Goal: Transaction & Acquisition: Purchase product/service

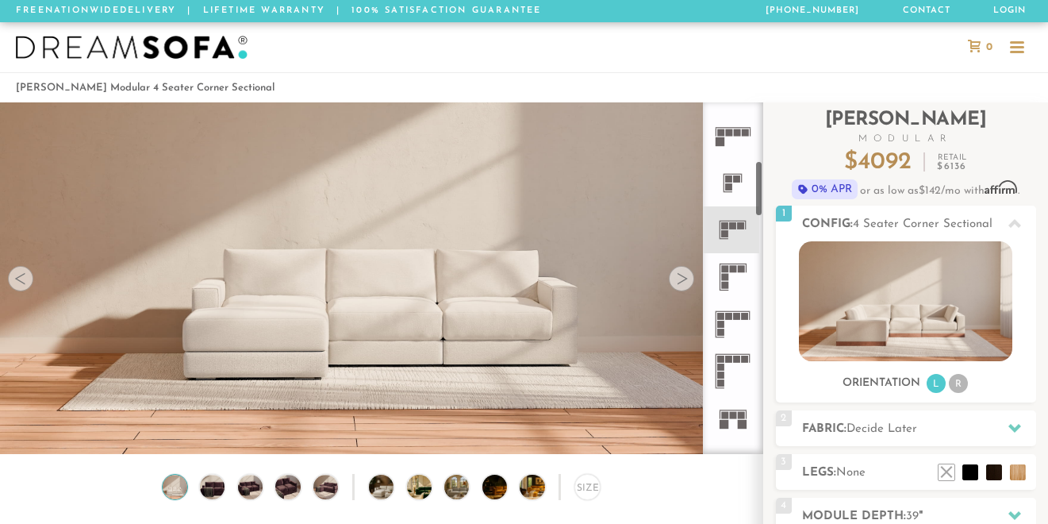
scroll to position [362, 0]
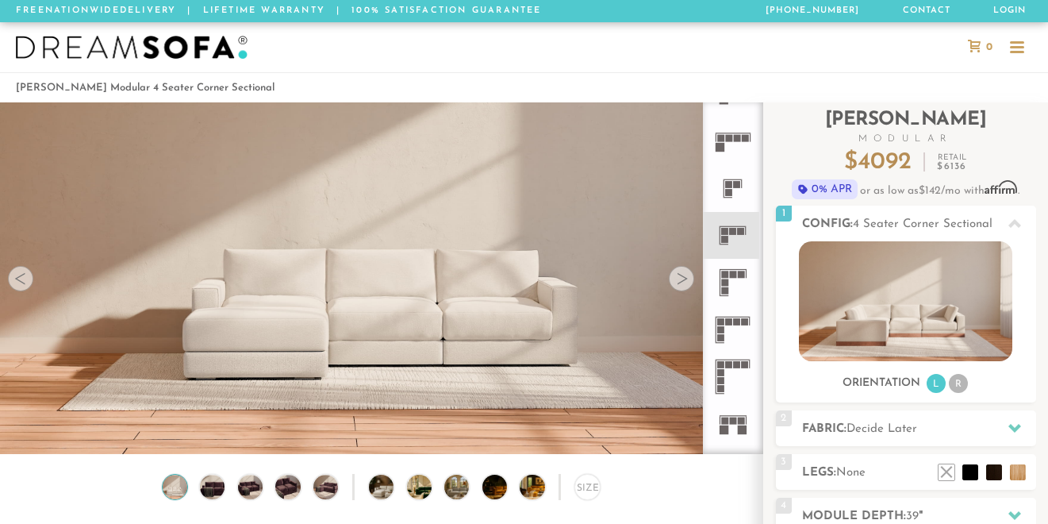
drag, startPoint x: 760, startPoint y: 148, endPoint x: 741, endPoint y: 206, distance: 60.2
click at [741, 206] on div at bounding box center [733, 278] width 60 height 352
click at [732, 325] on icon at bounding box center [732, 329] width 47 height 47
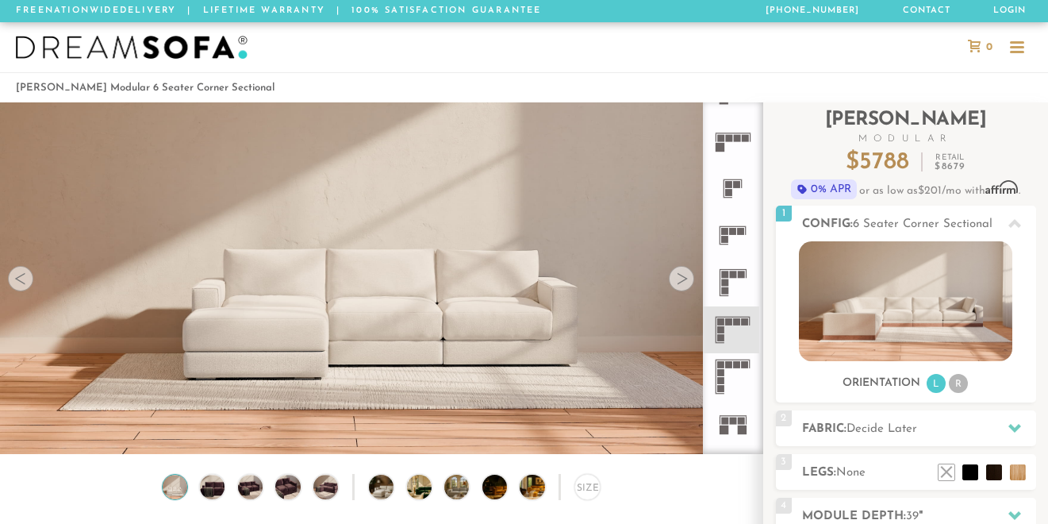
click at [726, 141] on rect at bounding box center [728, 138] width 7 height 7
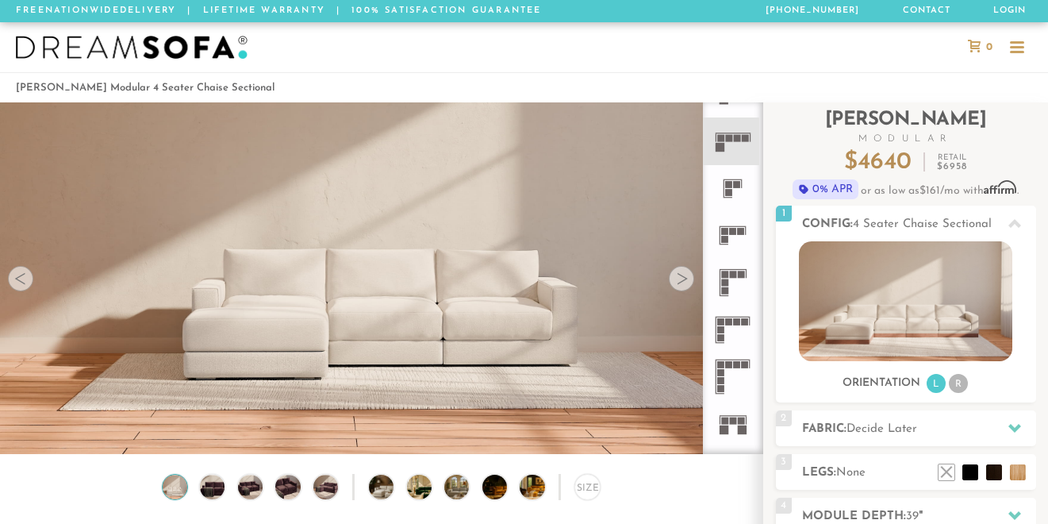
click at [739, 241] on icon at bounding box center [732, 235] width 47 height 47
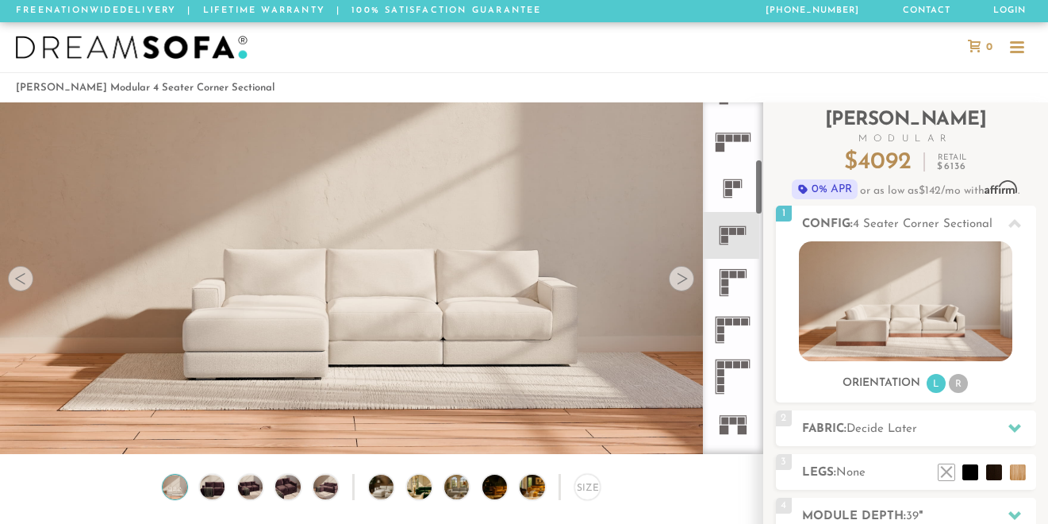
click at [727, 236] on icon at bounding box center [732, 235] width 47 height 47
click at [726, 280] on rect at bounding box center [724, 282] width 7 height 7
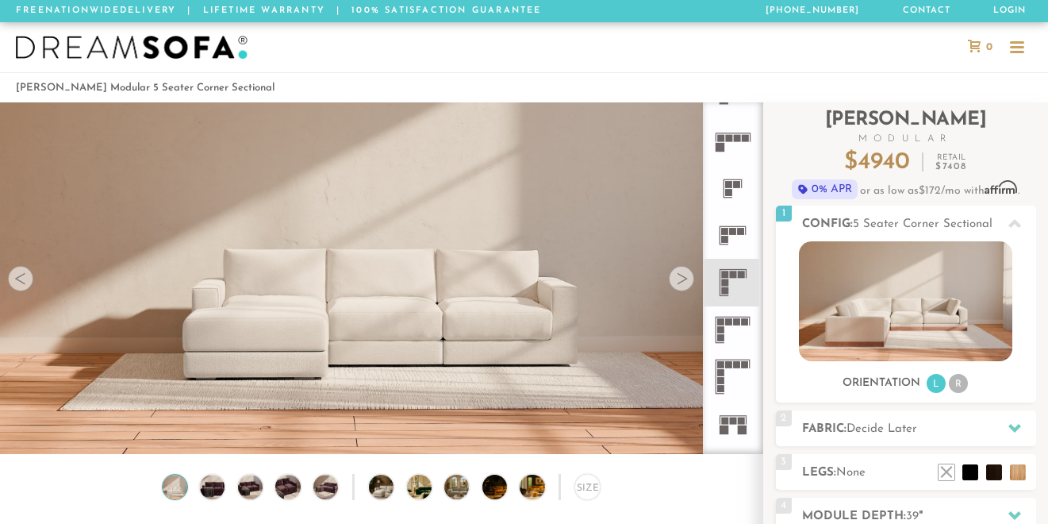
click at [725, 322] on icon at bounding box center [732, 329] width 47 height 47
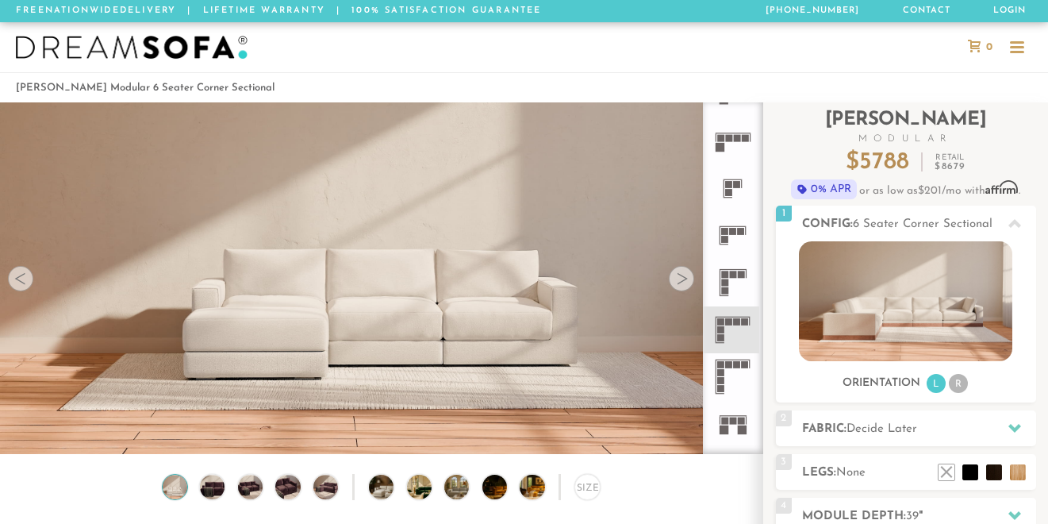
click at [730, 238] on icon at bounding box center [732, 235] width 47 height 47
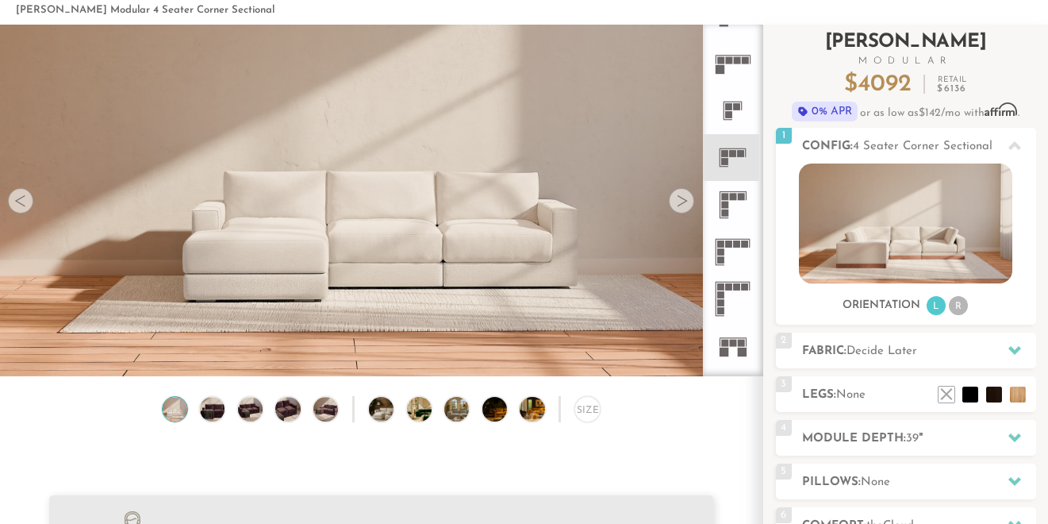
scroll to position [182, 0]
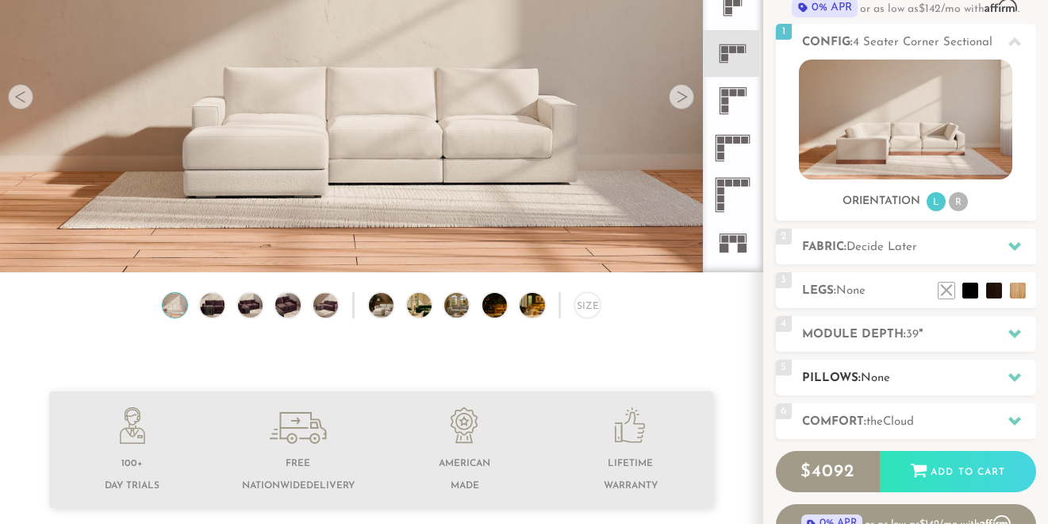
click at [839, 376] on h2 "Pillows: None" at bounding box center [919, 378] width 234 height 18
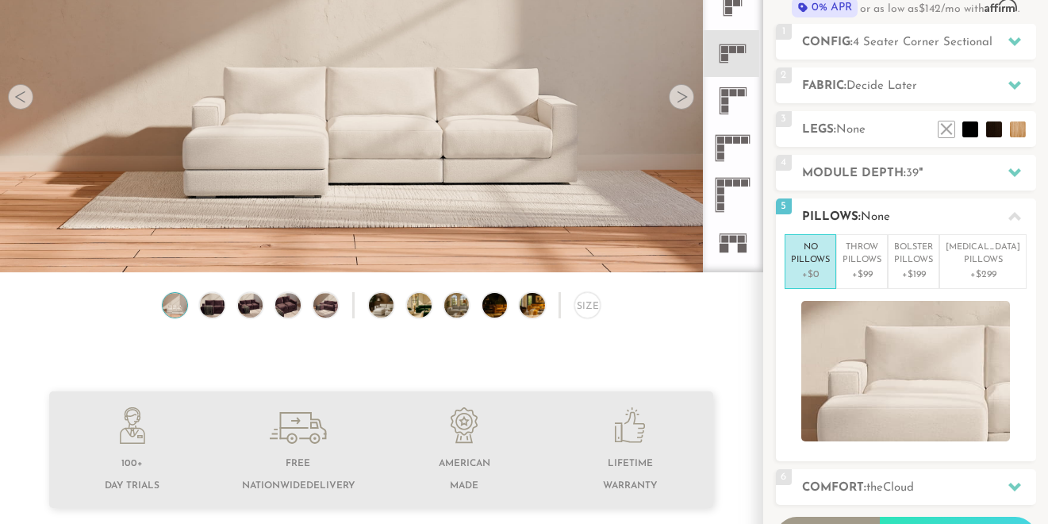
click at [841, 221] on h2 "Pillows: None" at bounding box center [919, 217] width 234 height 18
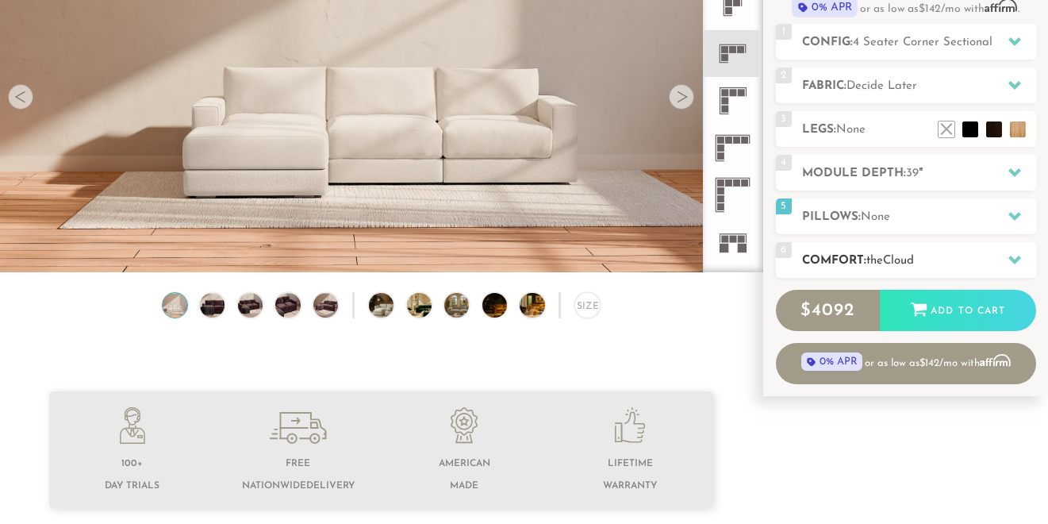
click at [844, 256] on h2 "Comfort: the Cloud" at bounding box center [919, 261] width 234 height 18
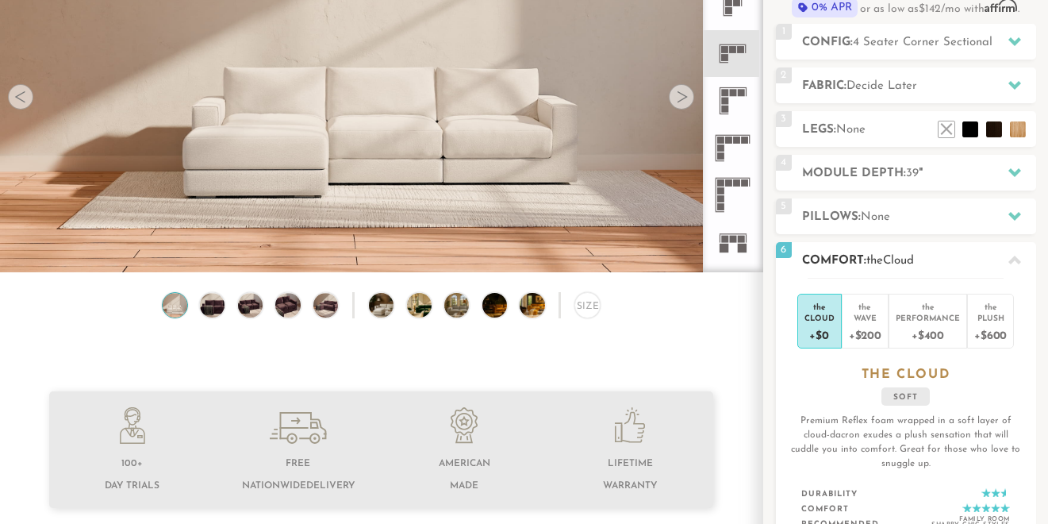
click at [844, 256] on h2 "Comfort: the Cloud" at bounding box center [919, 261] width 234 height 18
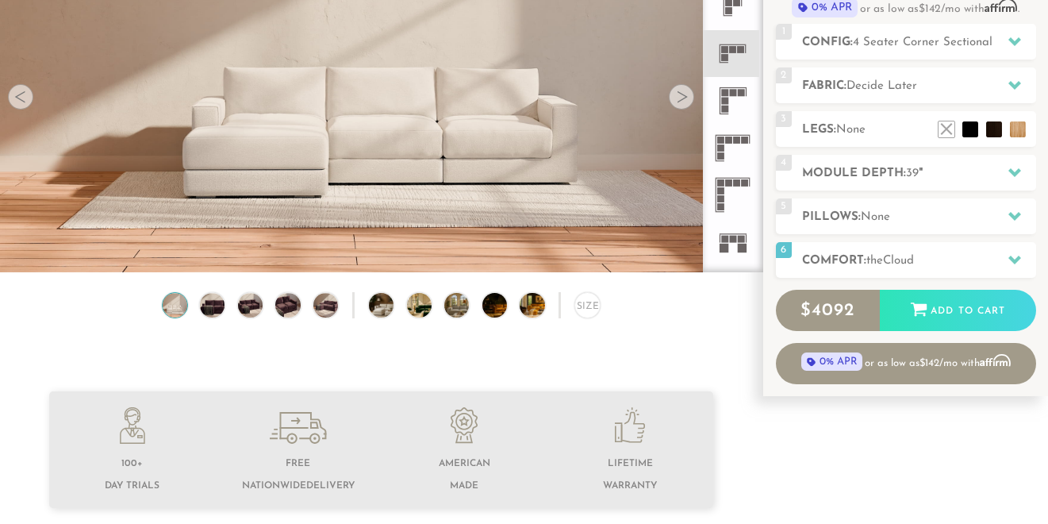
scroll to position [130, 0]
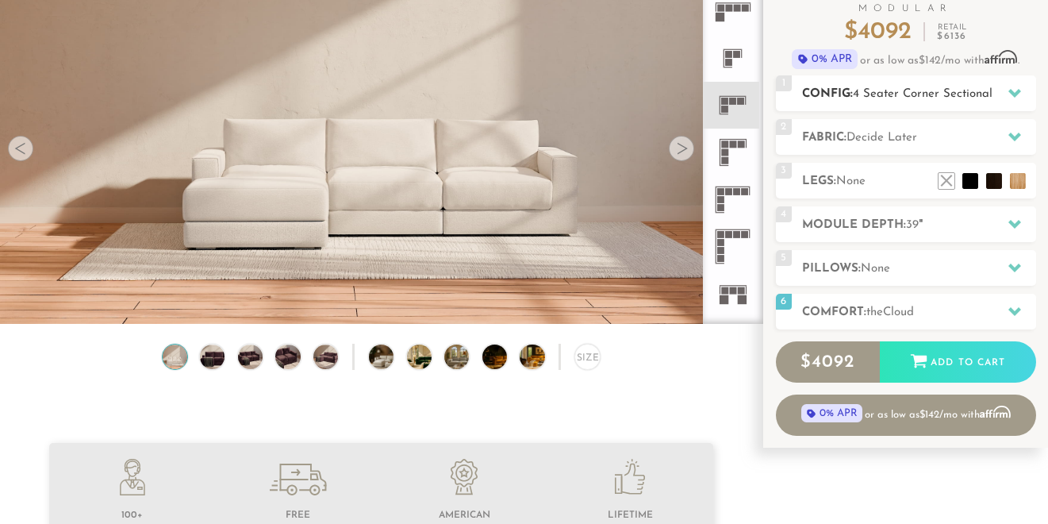
click at [924, 102] on h2 "Config: 4 Seater Corner Sectional" at bounding box center [919, 94] width 234 height 18
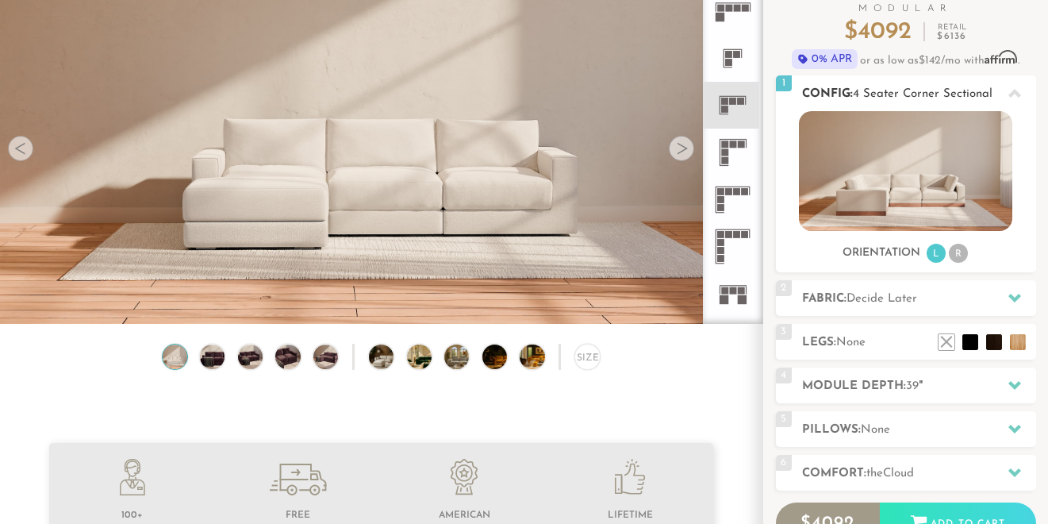
click at [958, 251] on li "R" at bounding box center [958, 253] width 19 height 19
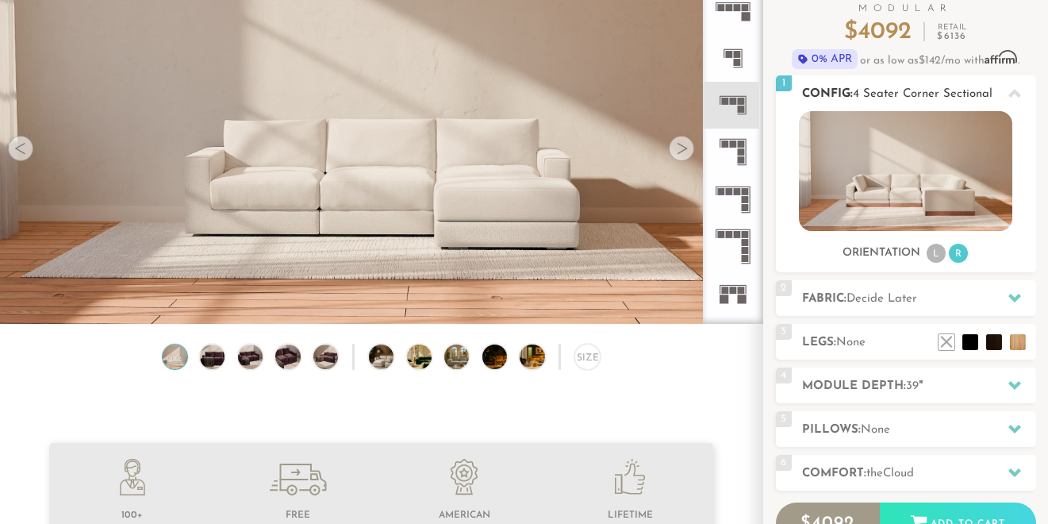
click at [959, 184] on img at bounding box center [905, 171] width 213 height 120
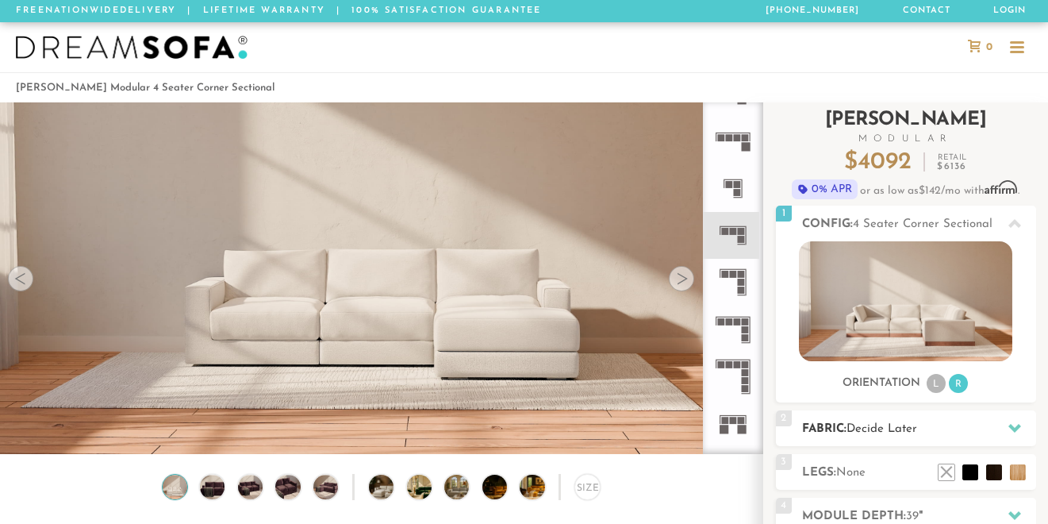
click at [867, 432] on span "Decide Later" at bounding box center [882, 429] width 71 height 12
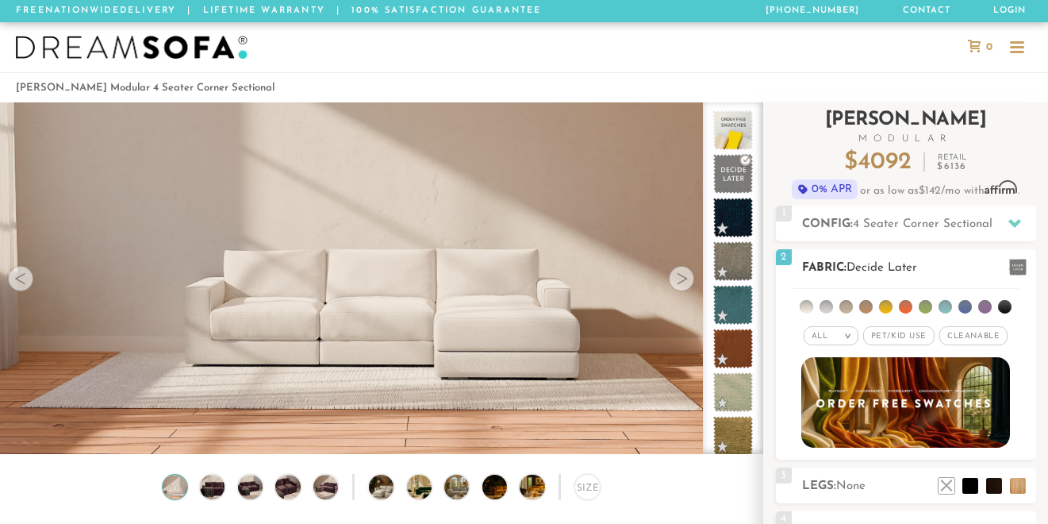
click at [1006, 259] on div at bounding box center [1014, 267] width 33 height 33
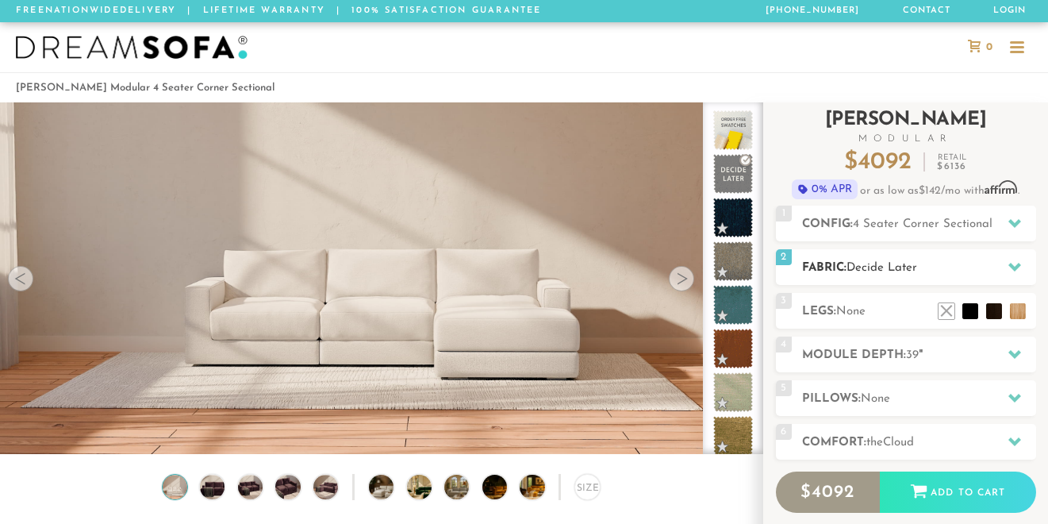
click at [1006, 259] on div at bounding box center [1014, 267] width 33 height 33
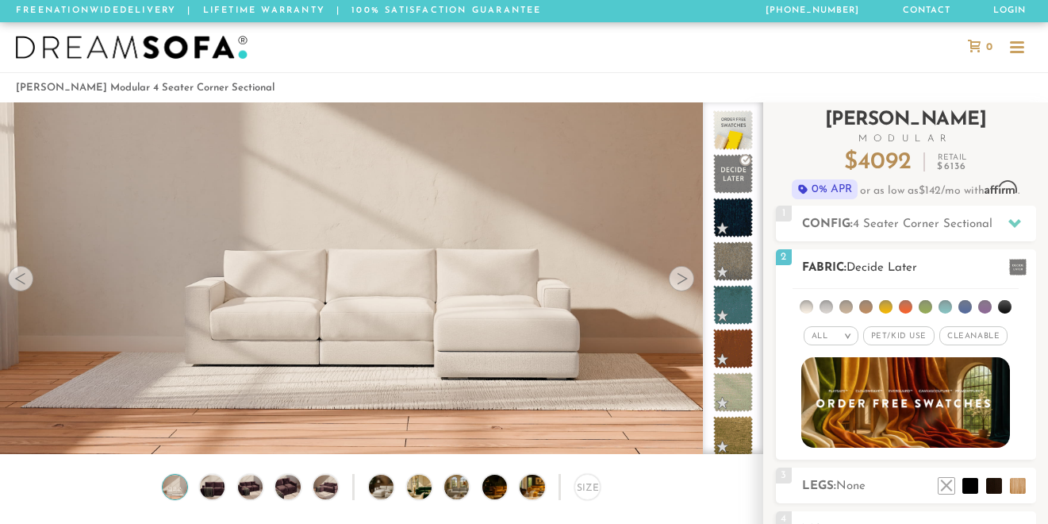
click at [820, 336] on em "All" at bounding box center [820, 336] width 17 height 9
click at [817, 451] on li "Durable" at bounding box center [831, 447] width 55 height 22
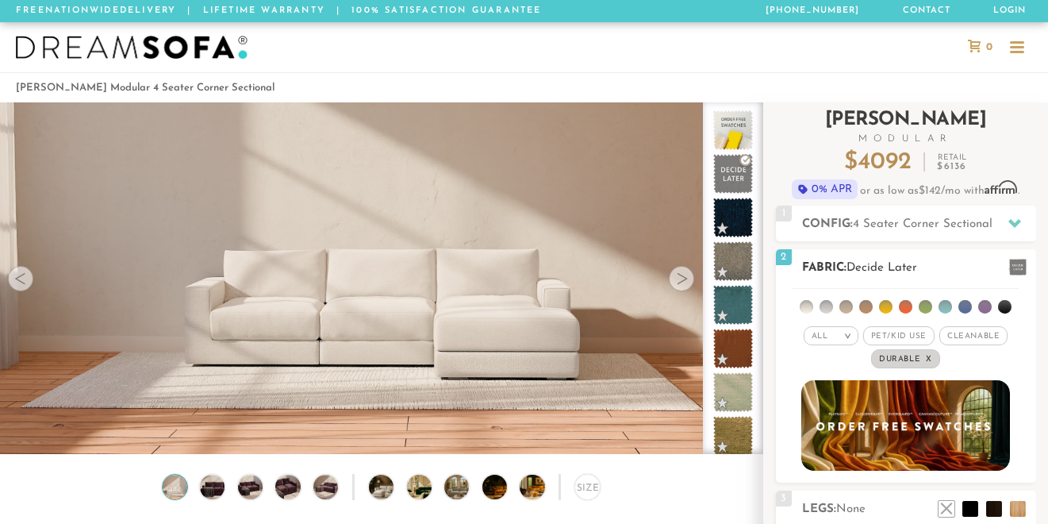
click at [908, 333] on span "Pet/Kid Use x" at bounding box center [898, 335] width 71 height 19
click at [908, 333] on span "Pet/Kid Use x" at bounding box center [898, 335] width 83 height 19
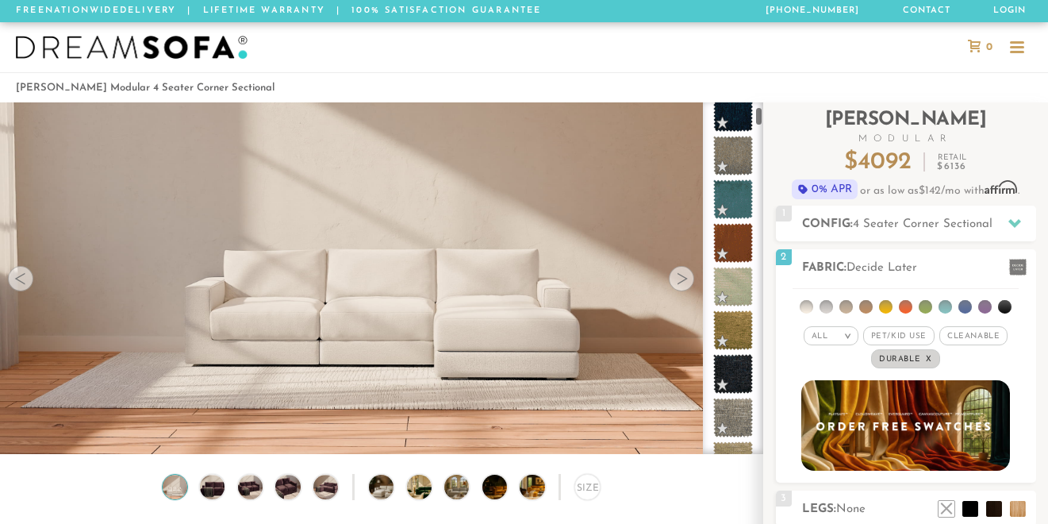
scroll to position [159, 0]
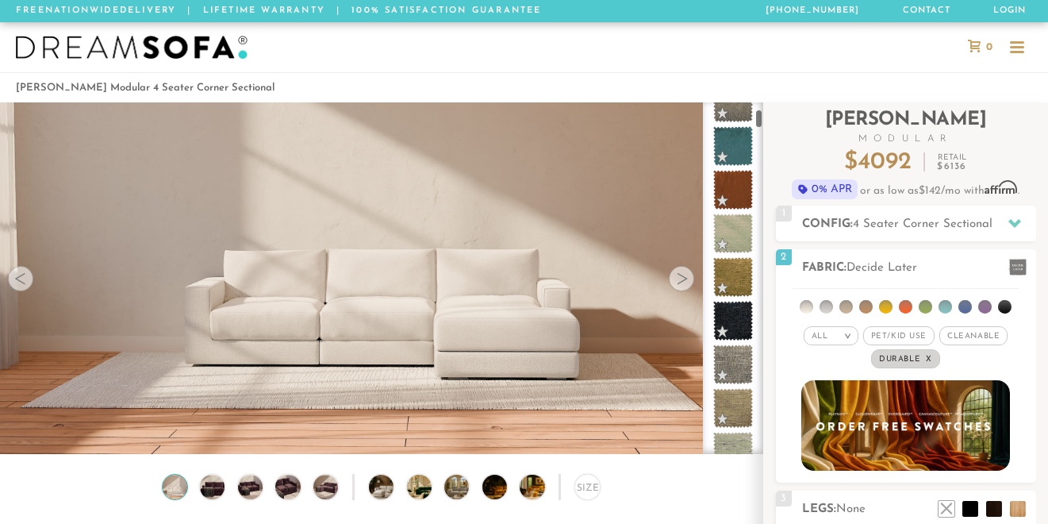
click at [755, 120] on div at bounding box center [733, 278] width 60 height 352
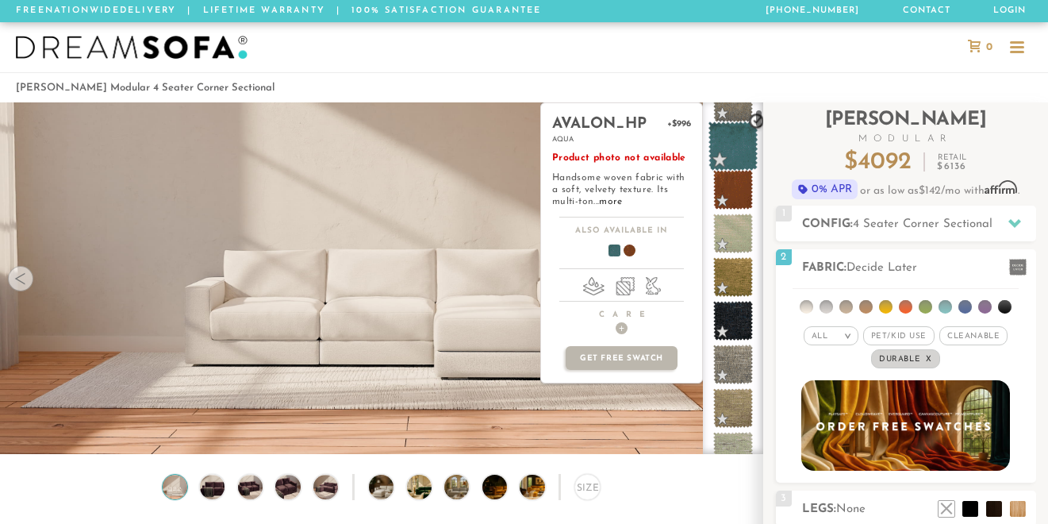
click at [734, 149] on span at bounding box center [734, 146] width 50 height 50
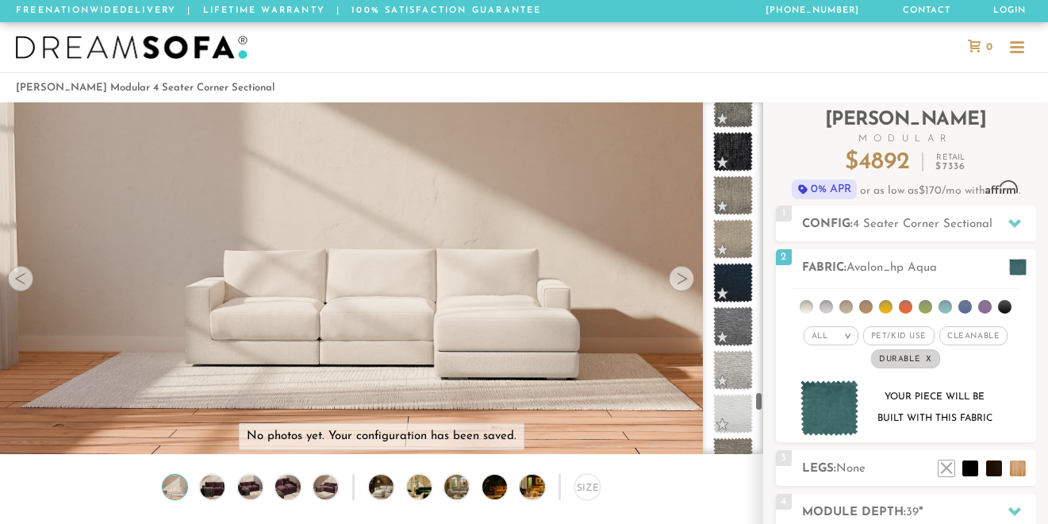
scroll to position [7511, 0]
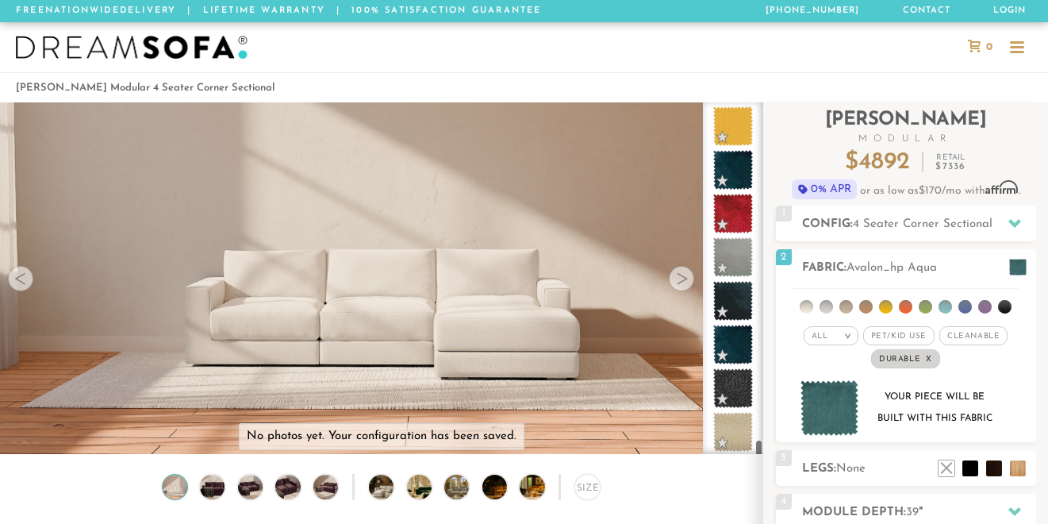
drag, startPoint x: 759, startPoint y: 113, endPoint x: 725, endPoint y: 488, distance: 376.2
click at [725, 454] on div "No photos yet. Your configuration has been saved. Lifetime Warranty American Ma…" at bounding box center [524, 278] width 1048 height 352
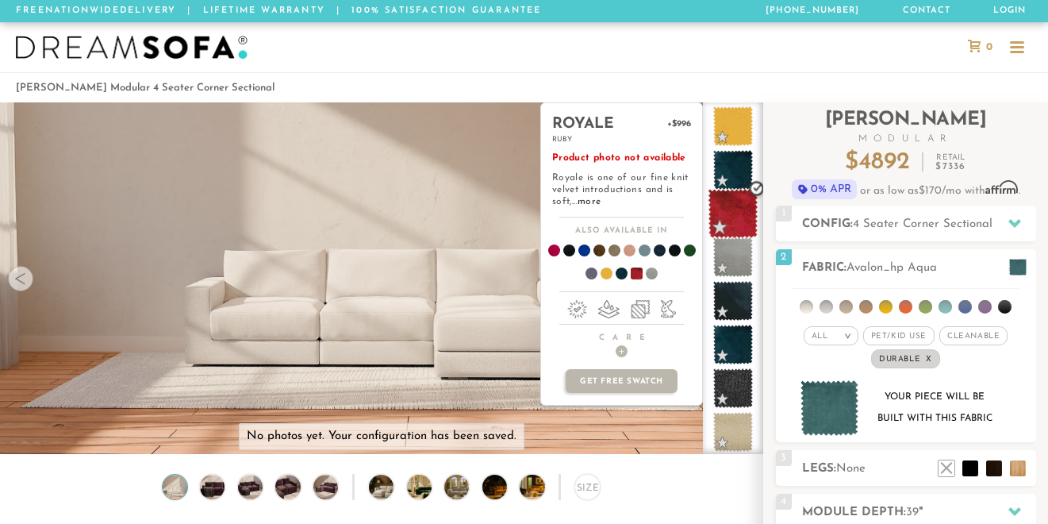
click at [734, 218] on span at bounding box center [734, 214] width 50 height 50
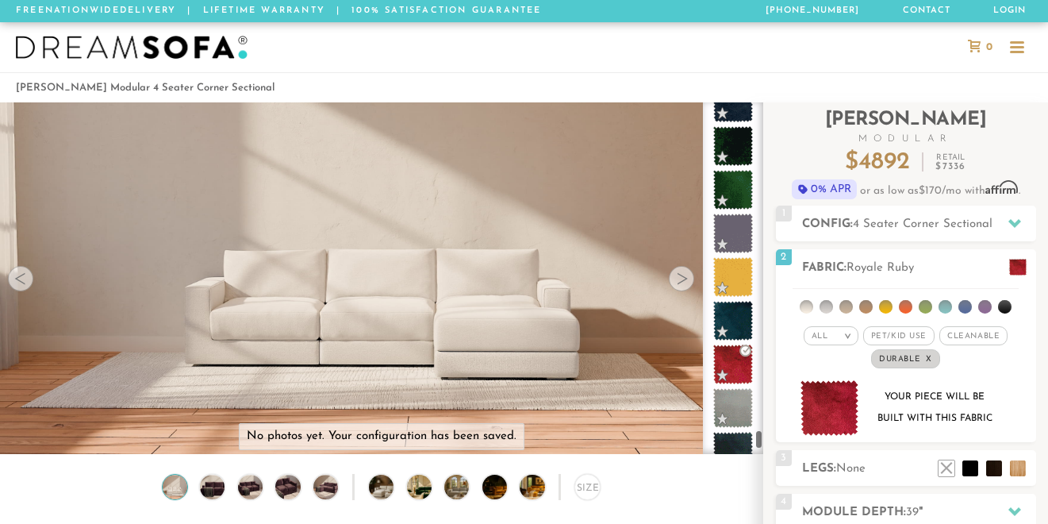
scroll to position [7201, 0]
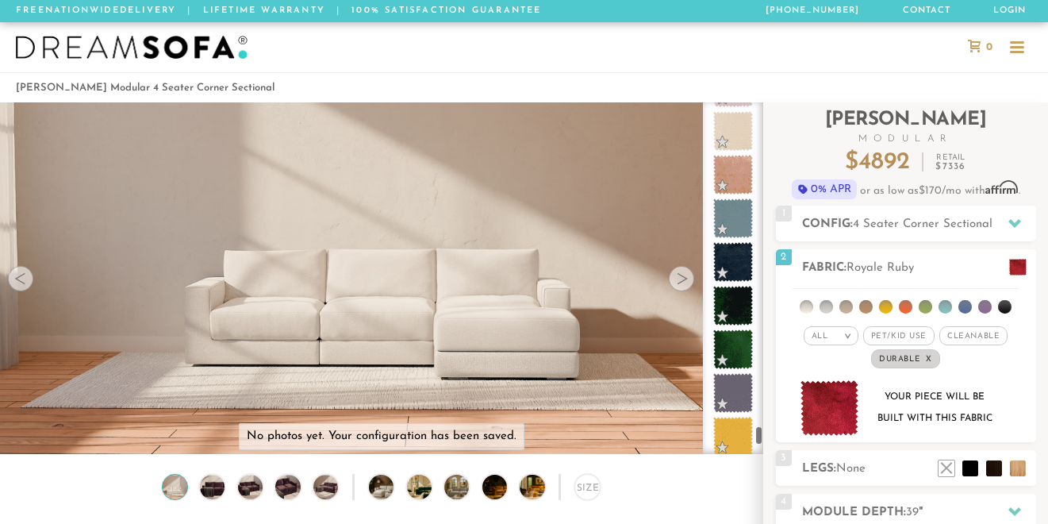
drag, startPoint x: 762, startPoint y: 444, endPoint x: 761, endPoint y: 430, distance: 13.5
click at [761, 430] on div at bounding box center [733, 278] width 60 height 352
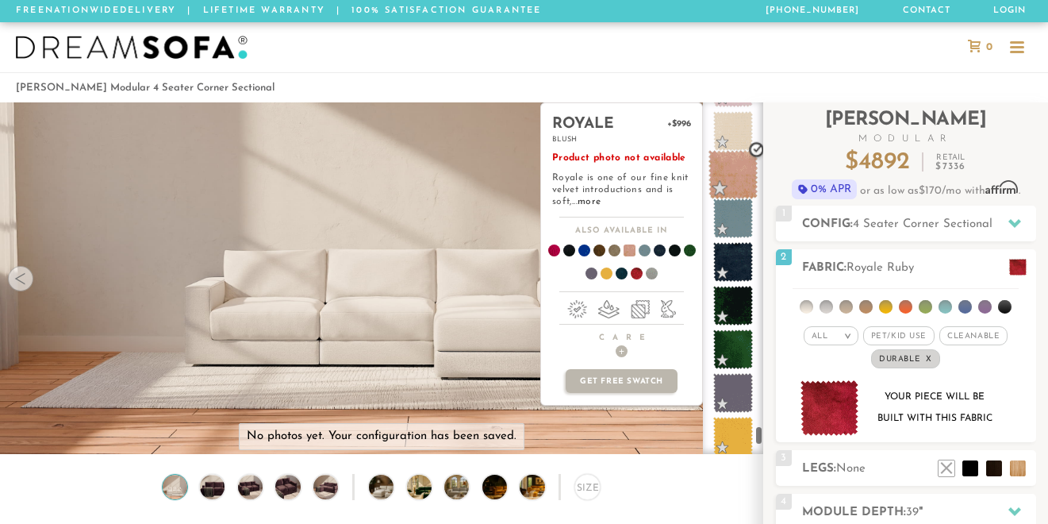
click at [719, 172] on span at bounding box center [734, 175] width 50 height 50
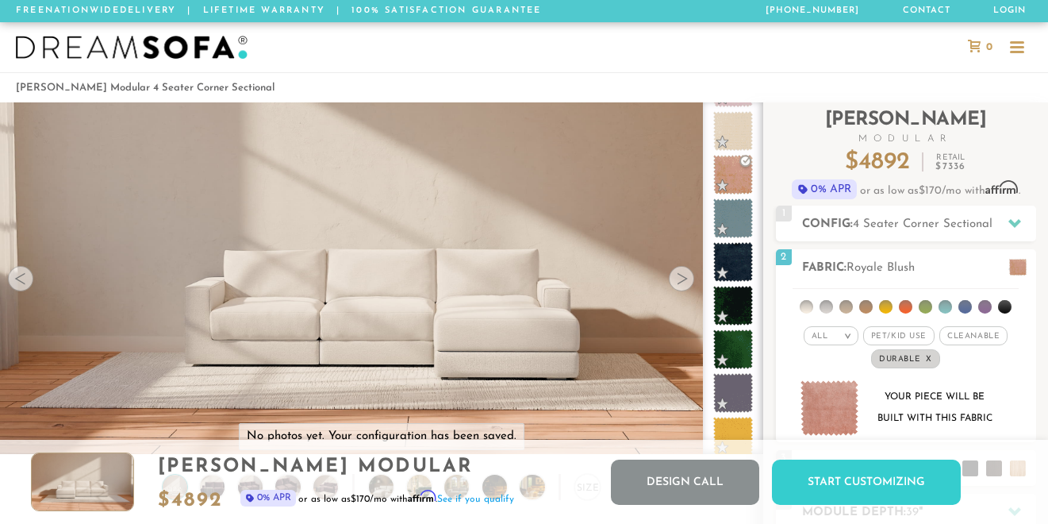
scroll to position [13, 13]
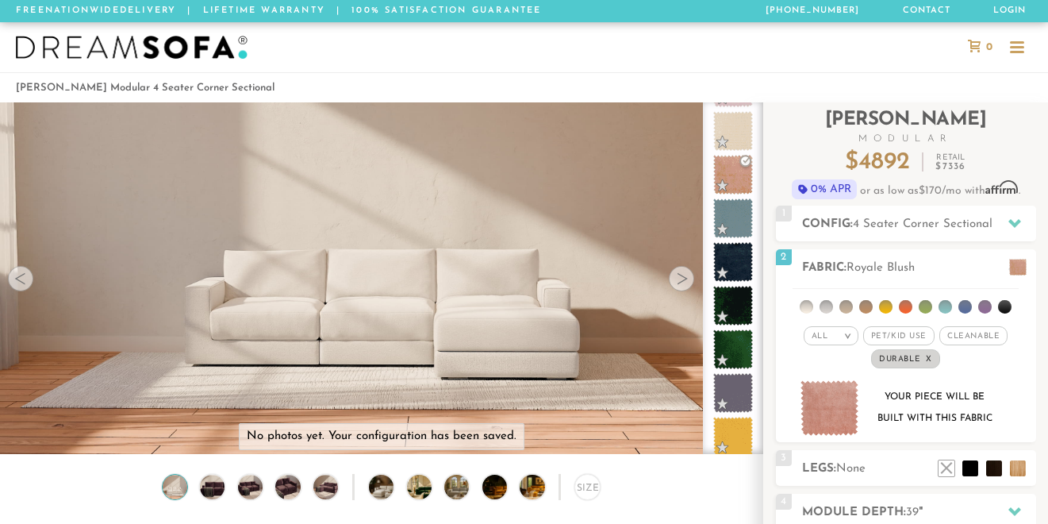
click at [1021, 48] on div at bounding box center [1017, 48] width 14 height 14
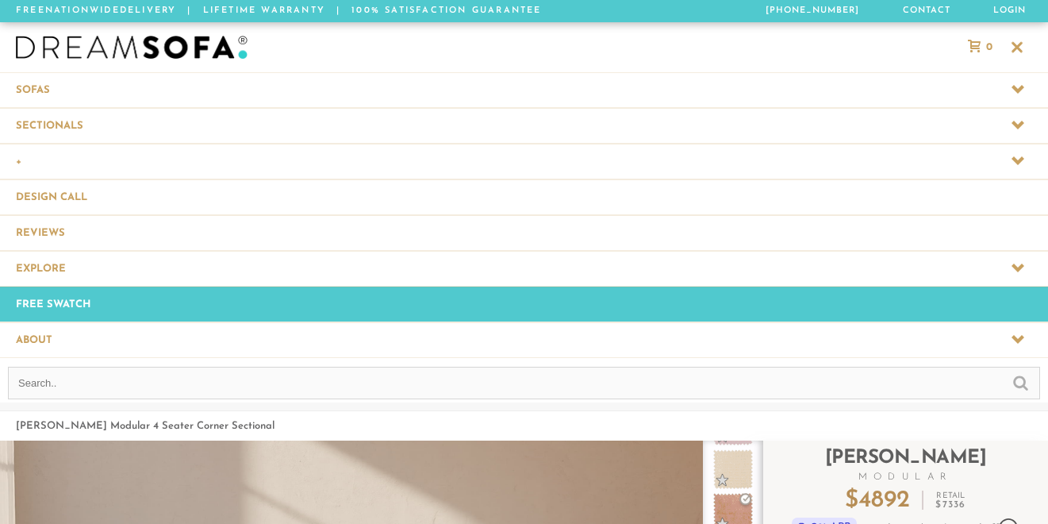
click at [36, 88] on span at bounding box center [524, 89] width 1048 height 35
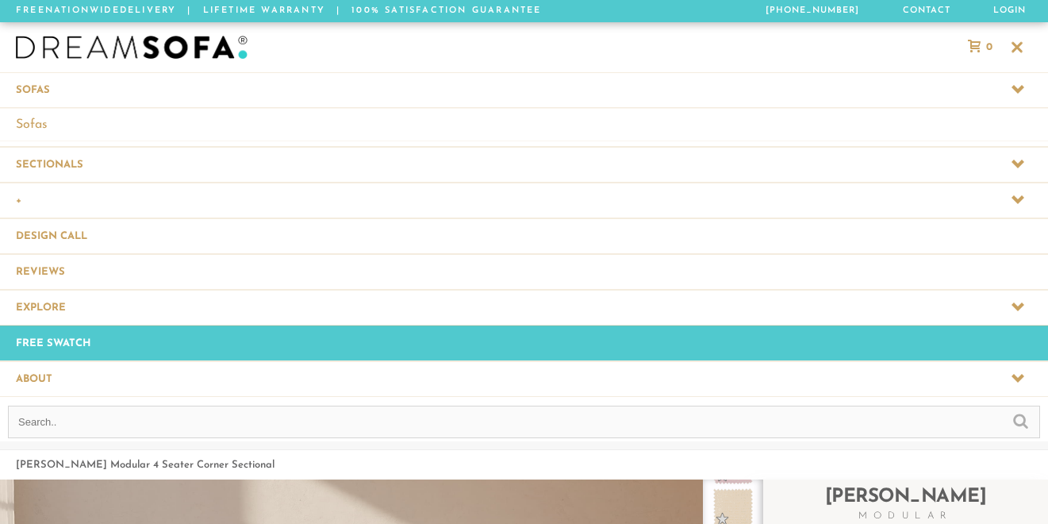
scroll to position [0, 0]
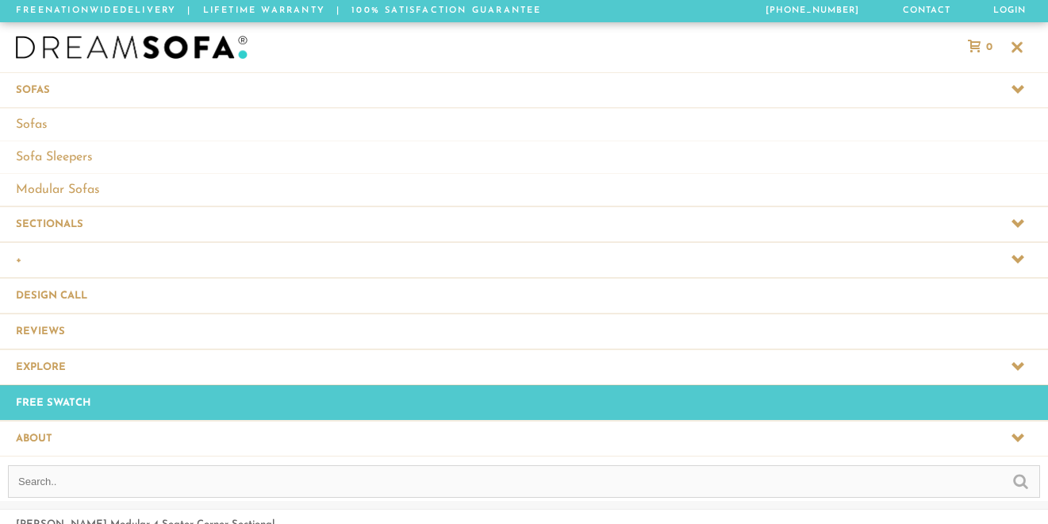
click at [33, 217] on span at bounding box center [524, 223] width 1048 height 35
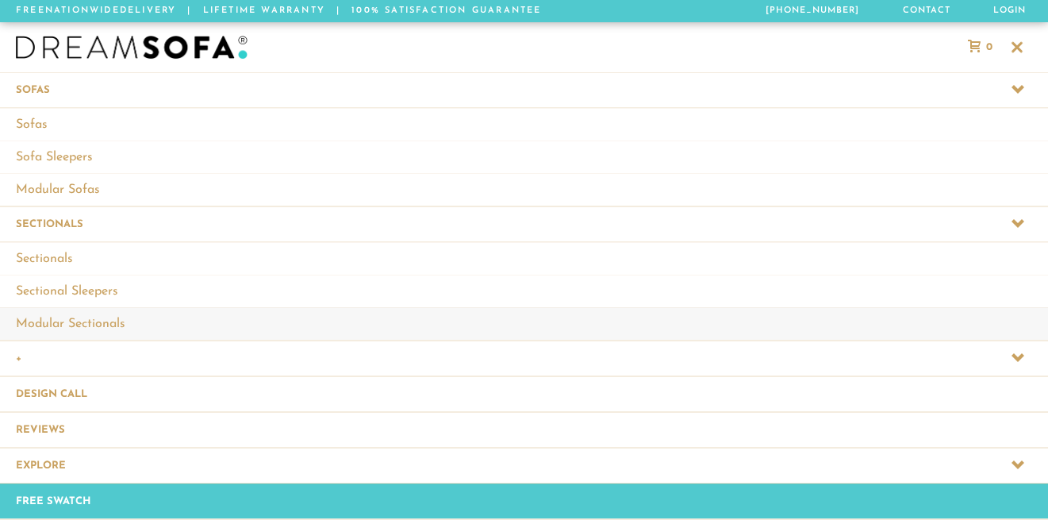
click at [52, 317] on link "Modular Sectionals" at bounding box center [524, 323] width 1048 height 33
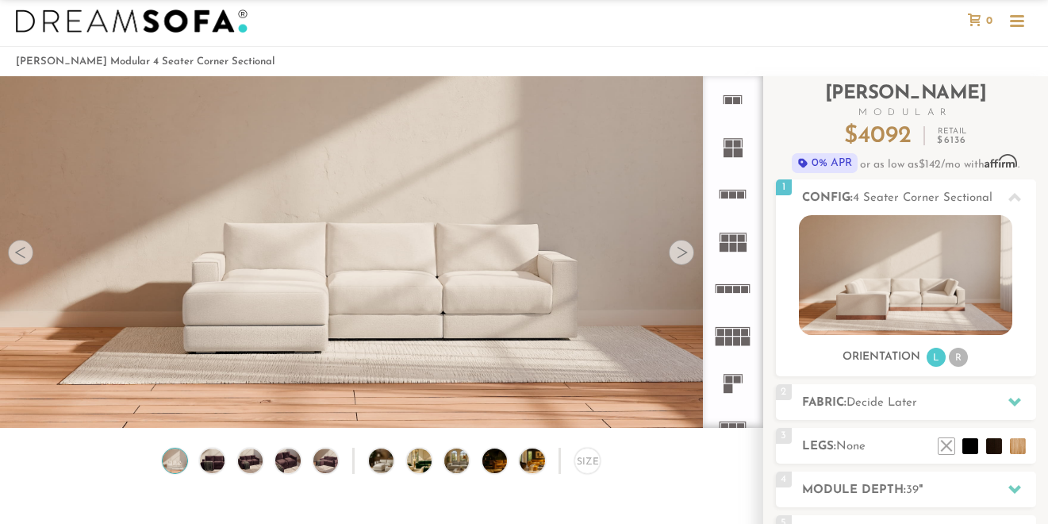
scroll to position [52, 0]
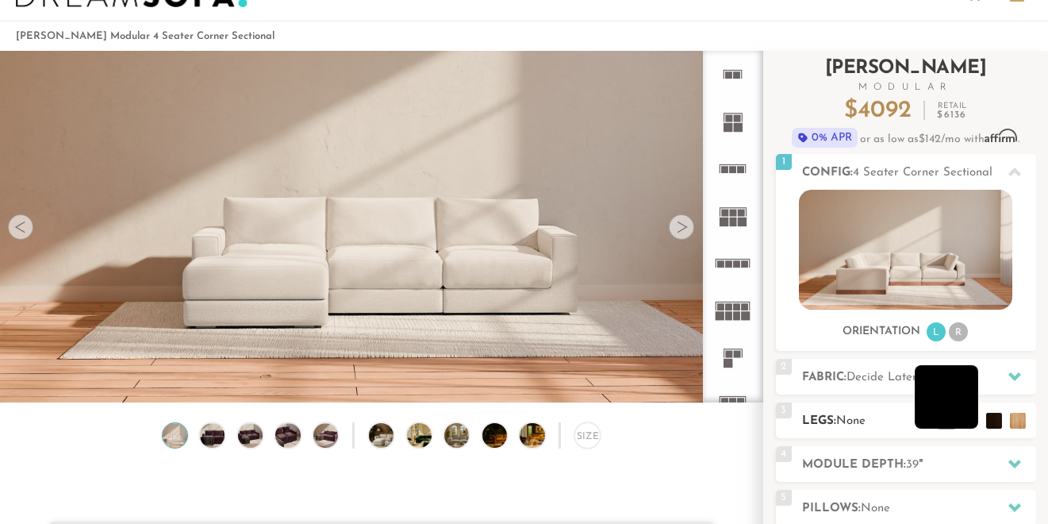
click at [967, 417] on li at bounding box center [946, 396] width 63 height 63
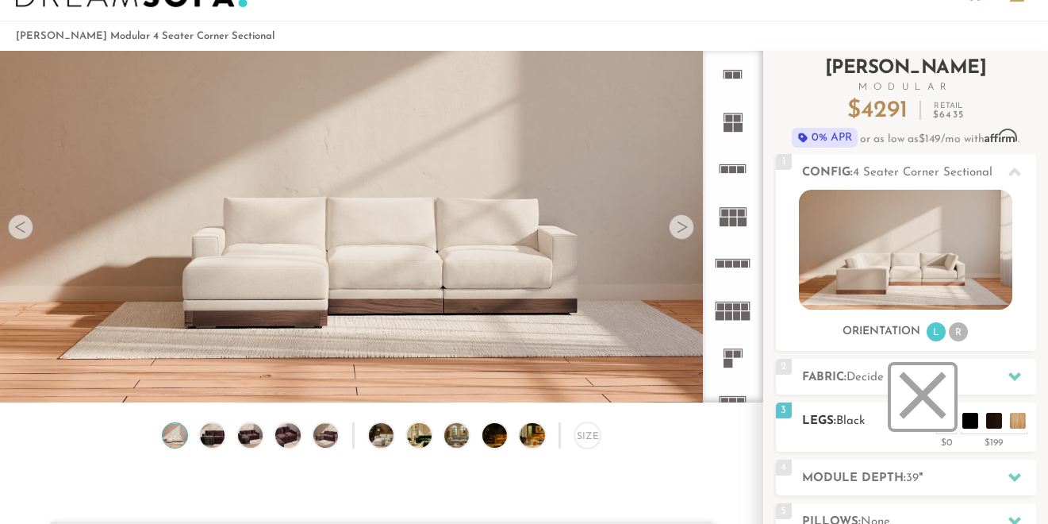
click at [946, 423] on li at bounding box center [922, 396] width 63 height 63
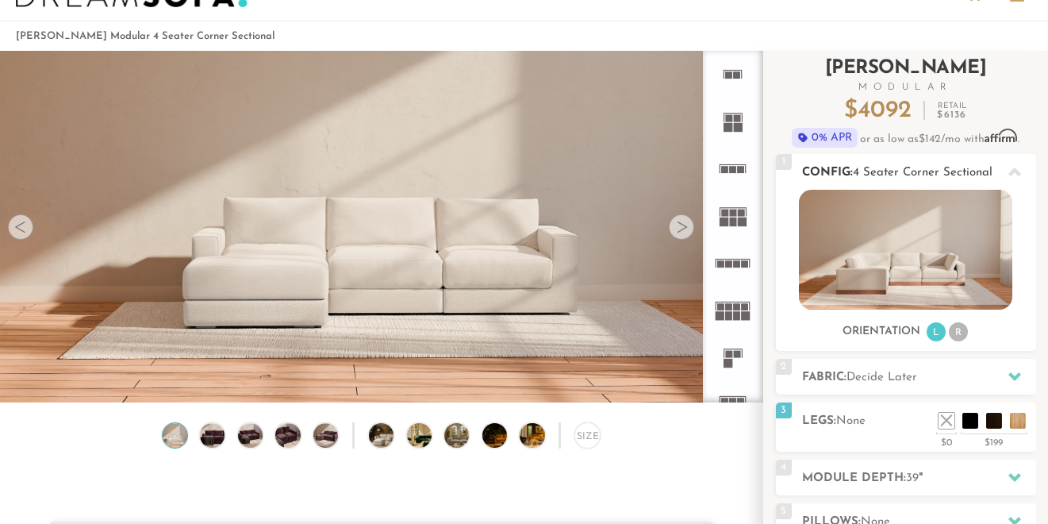
click at [953, 329] on li "R" at bounding box center [958, 331] width 19 height 19
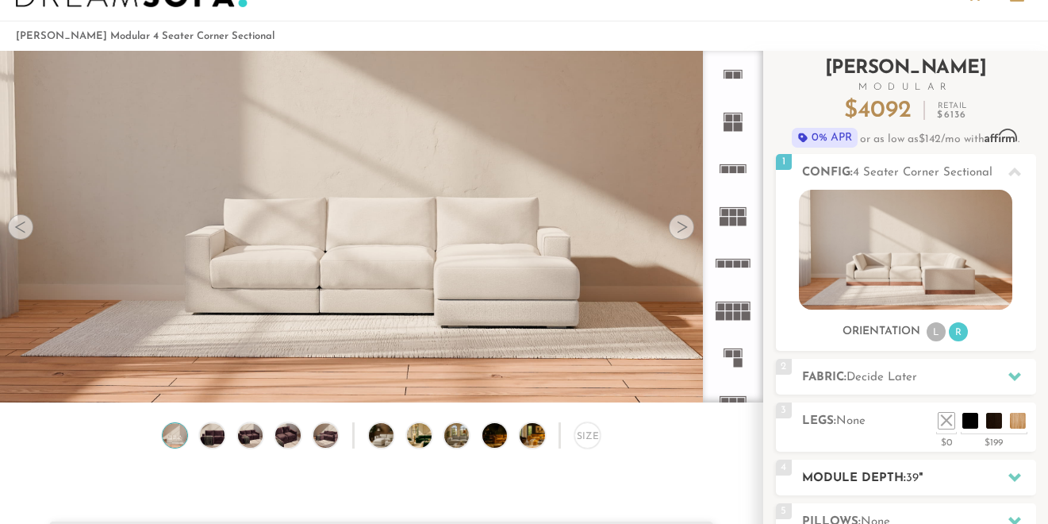
click at [863, 475] on h2 "Module Depth: 39 "" at bounding box center [919, 478] width 234 height 18
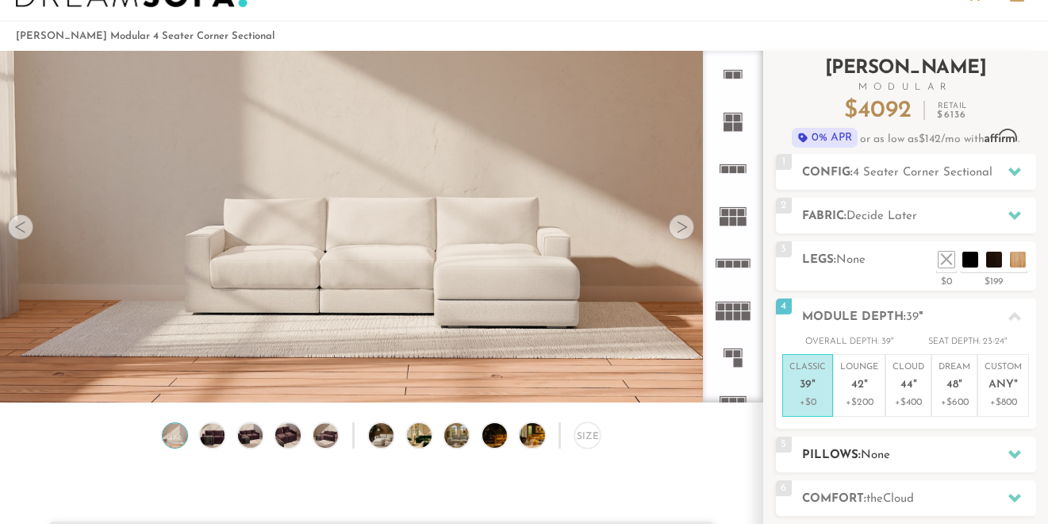
click at [890, 454] on span "None" at bounding box center [875, 455] width 29 height 12
